Goal: Information Seeking & Learning: Check status

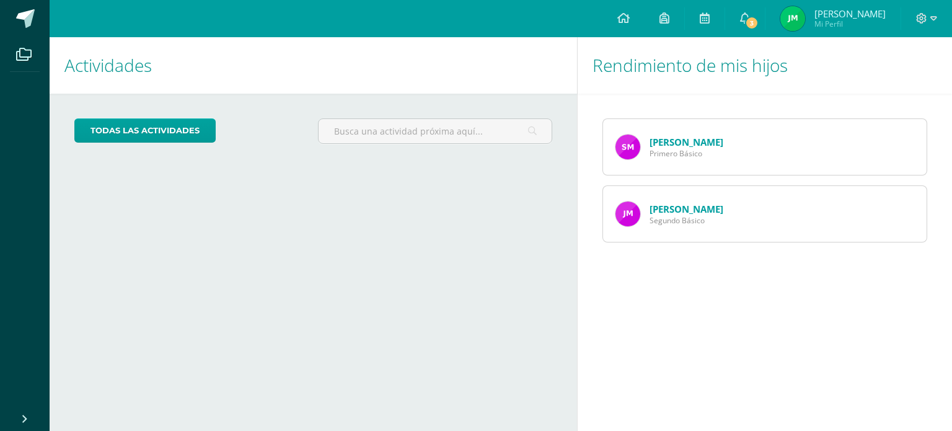
click at [689, 210] on link "[PERSON_NAME]" at bounding box center [687, 209] width 74 height 12
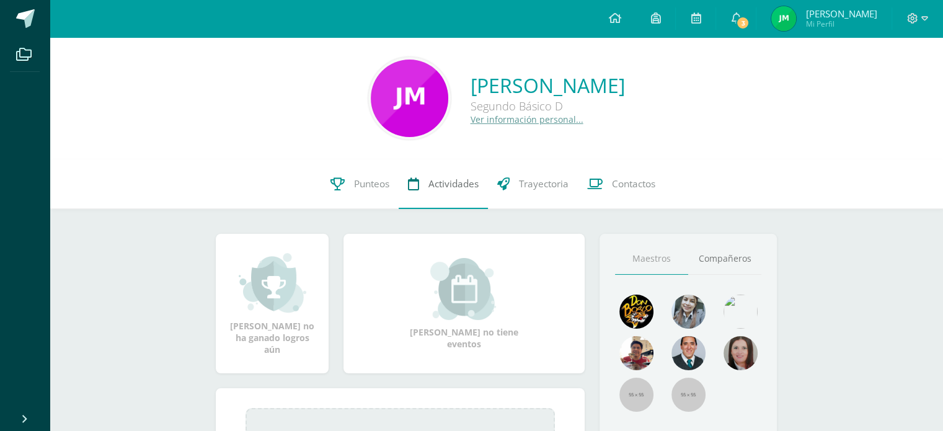
click at [451, 188] on span "Actividades" at bounding box center [453, 183] width 50 height 13
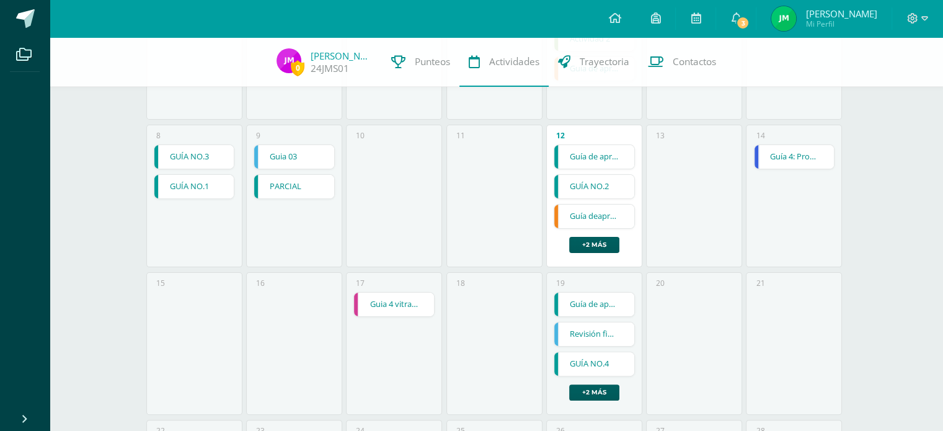
scroll to position [238, 0]
click at [738, 4] on link "3" at bounding box center [736, 18] width 40 height 37
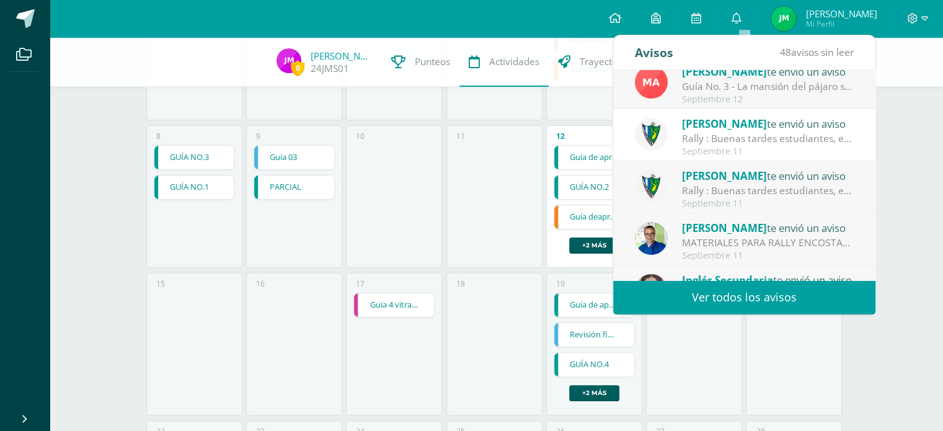
scroll to position [206, 0]
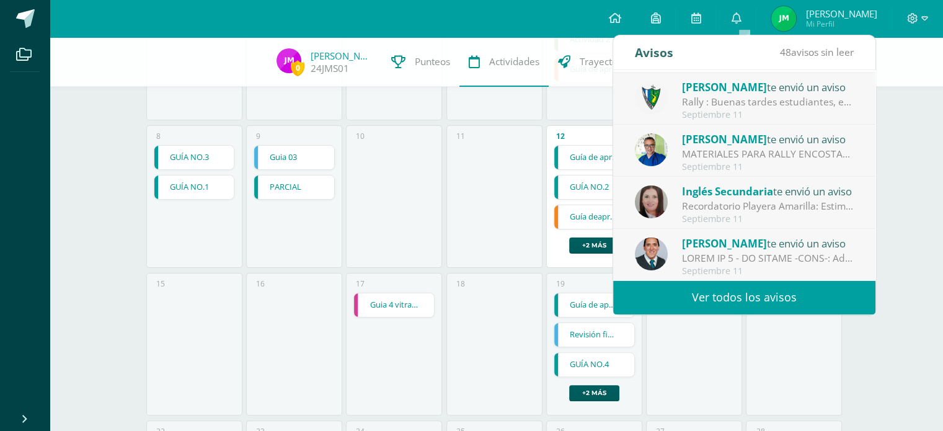
click at [734, 246] on span "[PERSON_NAME]" at bounding box center [724, 243] width 85 height 14
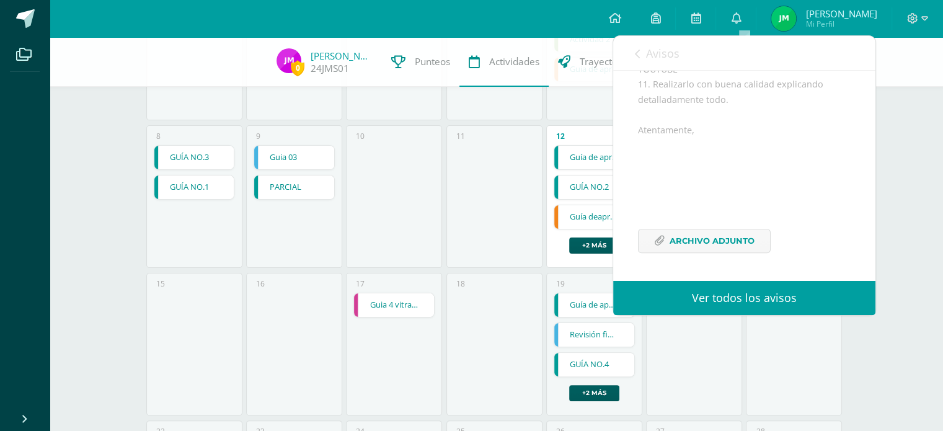
scroll to position [300, 0]
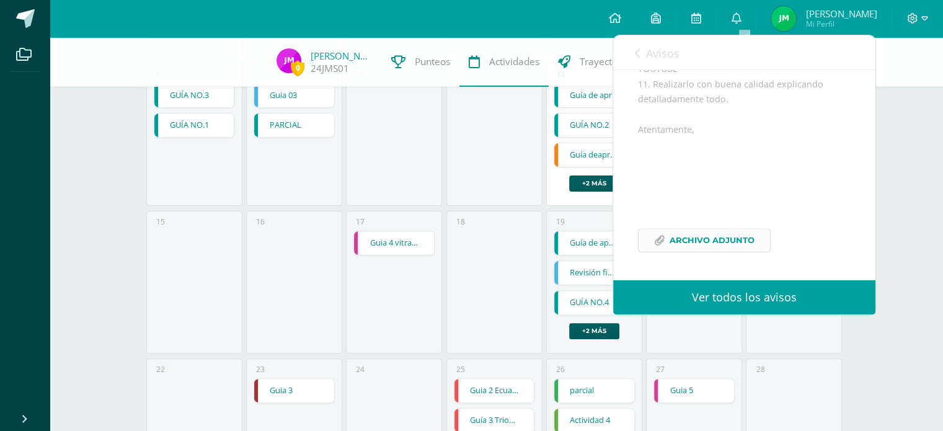
click at [713, 233] on span "Archivo Adjunto" at bounding box center [711, 240] width 85 height 23
click at [488, 175] on div "11" at bounding box center [494, 134] width 96 height 143
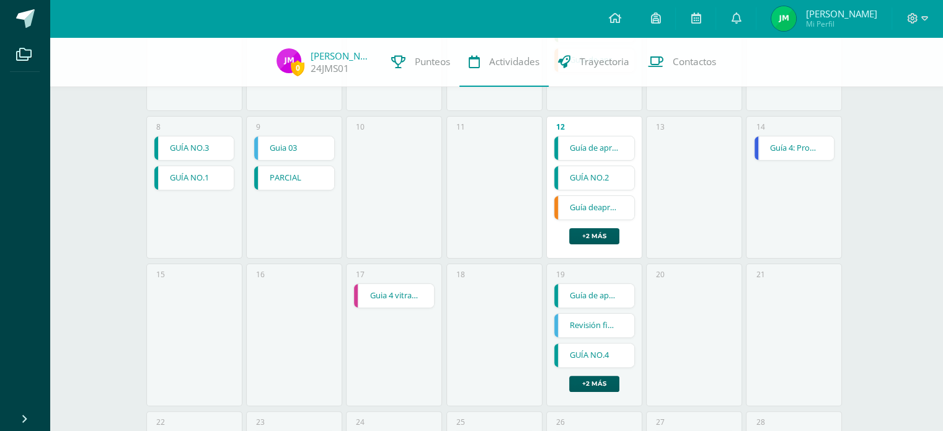
scroll to position [238, 0]
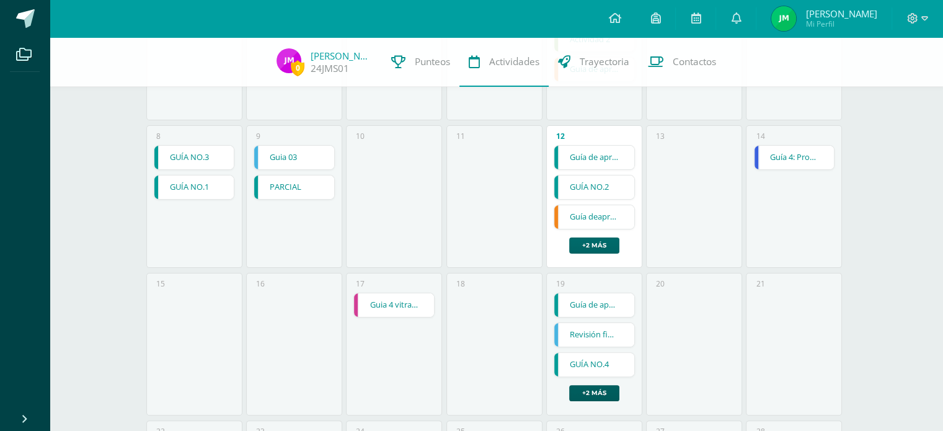
click at [597, 240] on link "+2 más" at bounding box center [594, 245] width 50 height 16
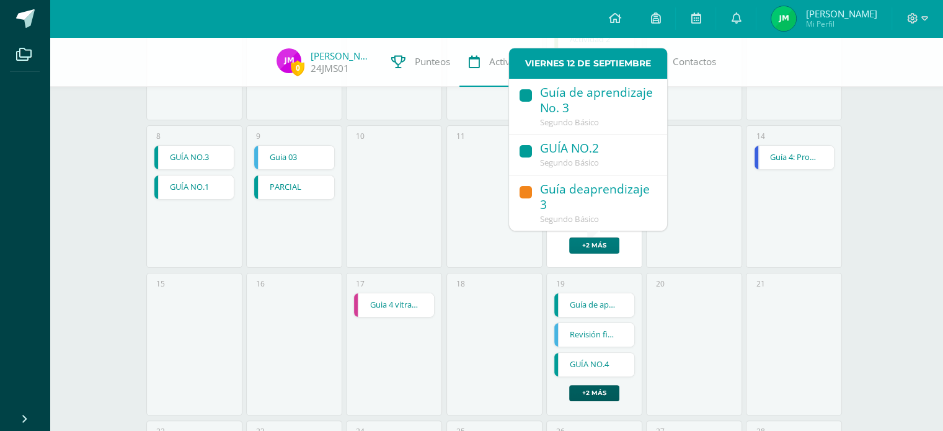
scroll to position [97, 0]
